Goal: Information Seeking & Learning: Learn about a topic

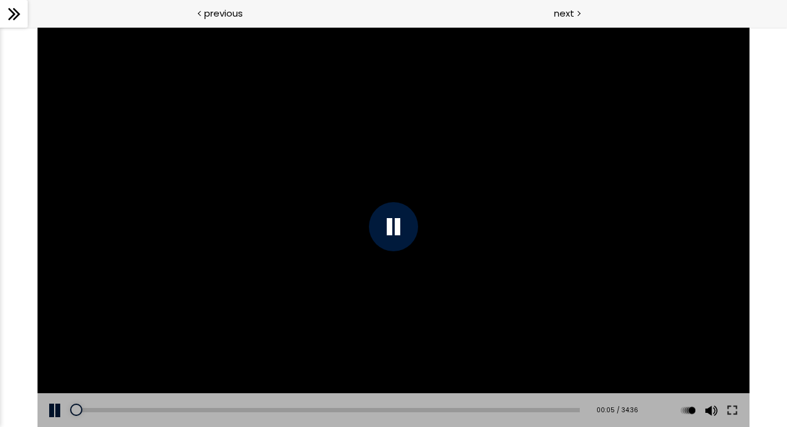
click at [769, 349] on div "The video is loading... Click for sound @keyframes VOLUME_SMALL_WAVE_FLASH { 0%…" at bounding box center [393, 227] width 787 height 400
click at [608, 333] on div at bounding box center [394, 227] width 712 height 400
click at [772, 299] on div "The video is loading... Click for sound @keyframes VOLUME_SMALL_WAVE_FLASH { 0%…" at bounding box center [393, 227] width 787 height 400
click at [638, 293] on div at bounding box center [394, 227] width 712 height 400
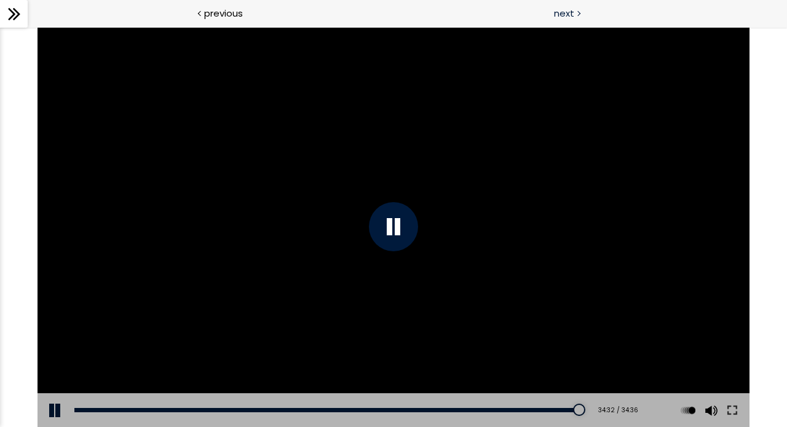
click at [564, 14] on span "next" at bounding box center [564, 13] width 20 height 14
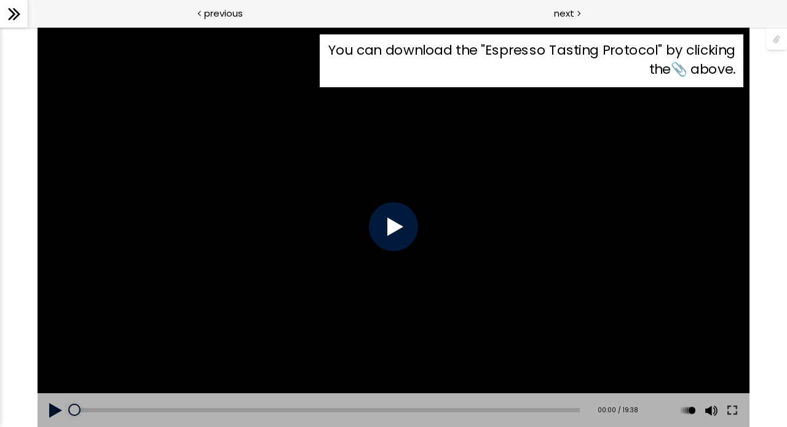
click at [384, 226] on div at bounding box center [393, 226] width 49 height 49
click at [777, 44] on div at bounding box center [776, 37] width 21 height 23
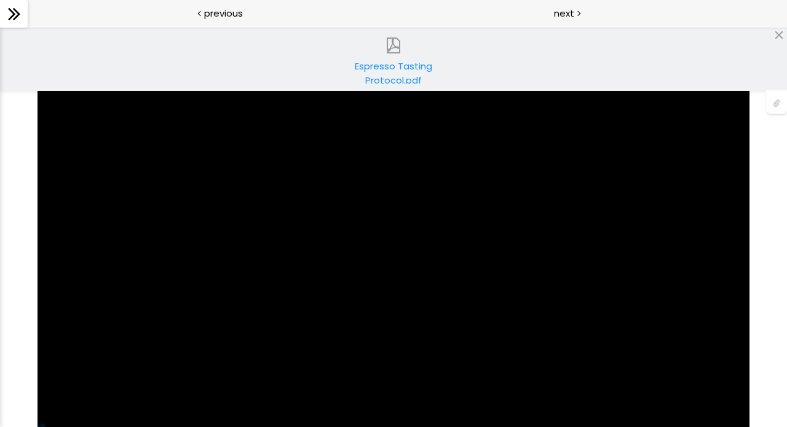
click at [433, 65] on div "Espresso Tasting Protocol.pdf" at bounding box center [393, 71] width 105 height 25
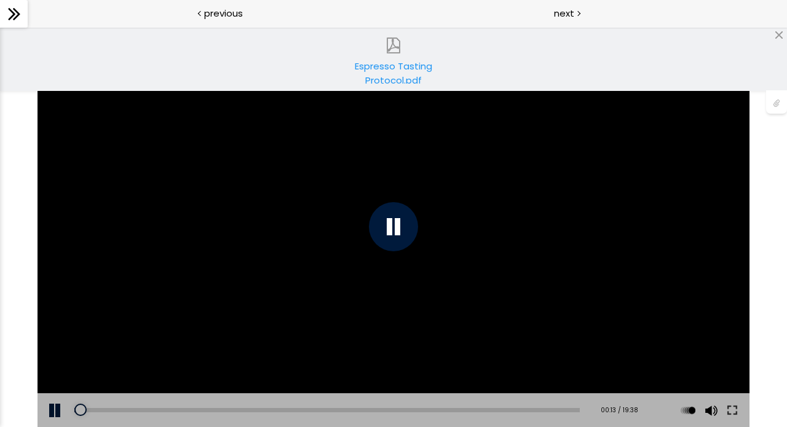
click at [771, 31] on div "Espresso Tasting Protocol.pdf" at bounding box center [393, 59] width 787 height 64
click at [776, 35] on div at bounding box center [779, 35] width 10 height 10
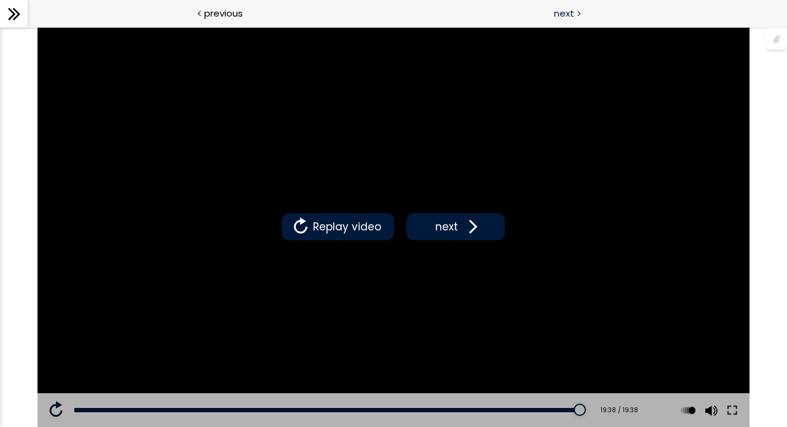
click at [573, 22] on div "next" at bounding box center [591, 14] width 394 height 28
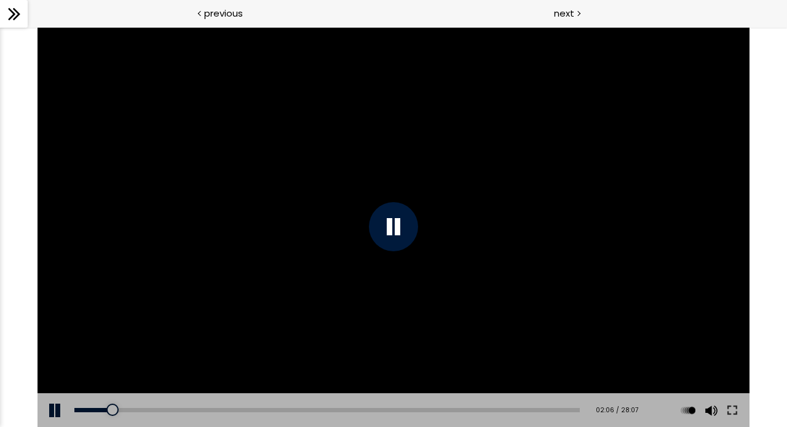
click at [394, 231] on div at bounding box center [393, 226] width 49 height 49
click at [12, 22] on icon at bounding box center [14, 14] width 18 height 18
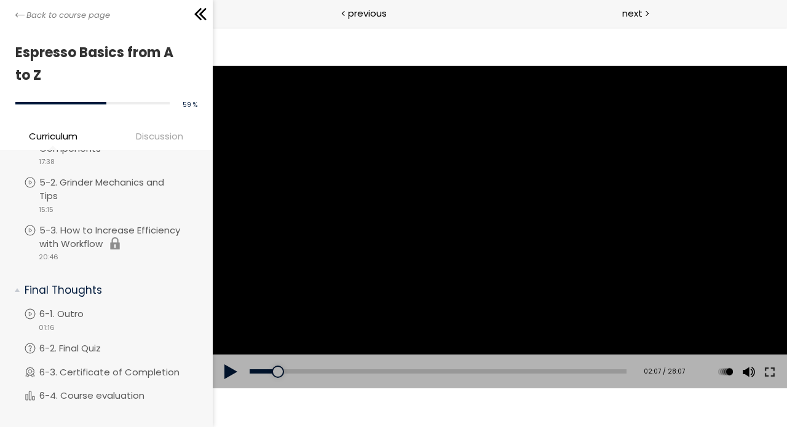
scroll to position [758, 0]
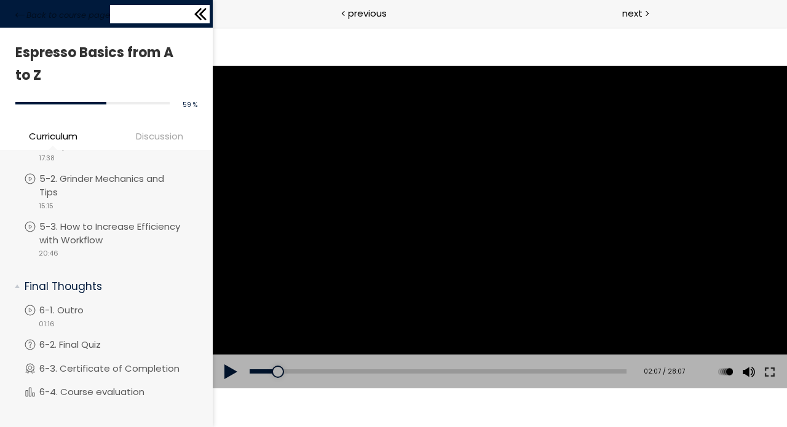
click at [205, 13] on icon at bounding box center [200, 14] width 18 height 18
